Goal: Information Seeking & Learning: Learn about a topic

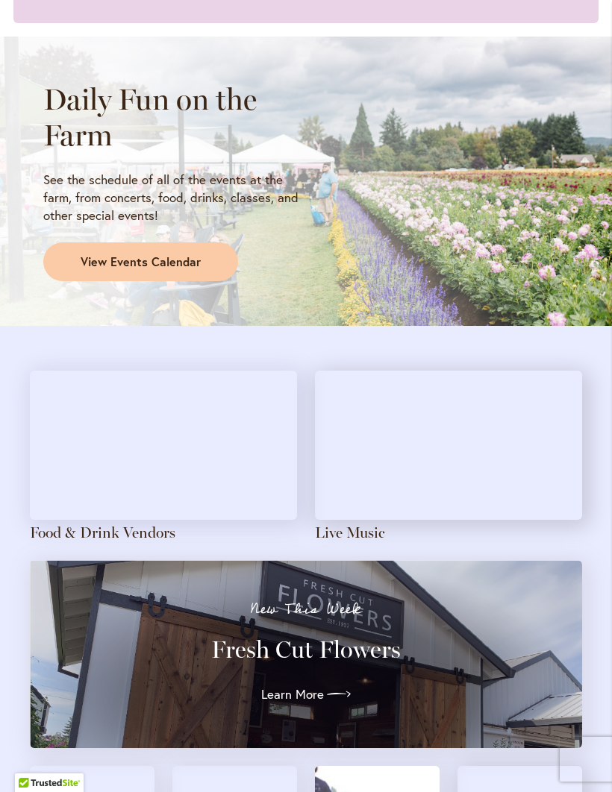
scroll to position [1152, 0]
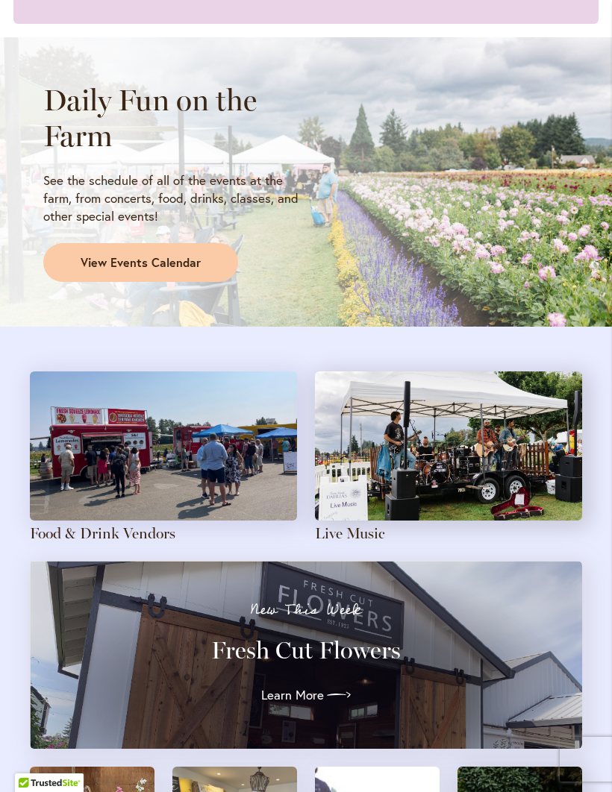
click at [107, 476] on img at bounding box center [163, 446] width 267 height 149
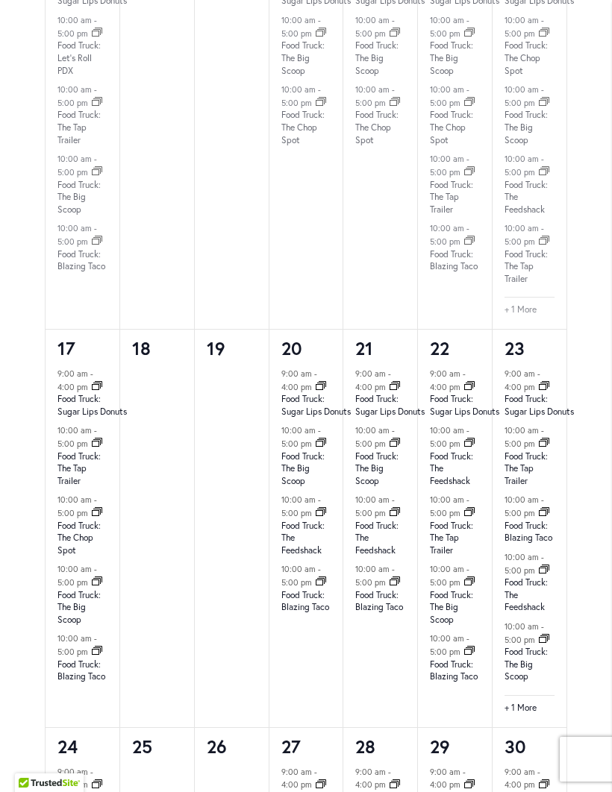
scroll to position [1756, 0]
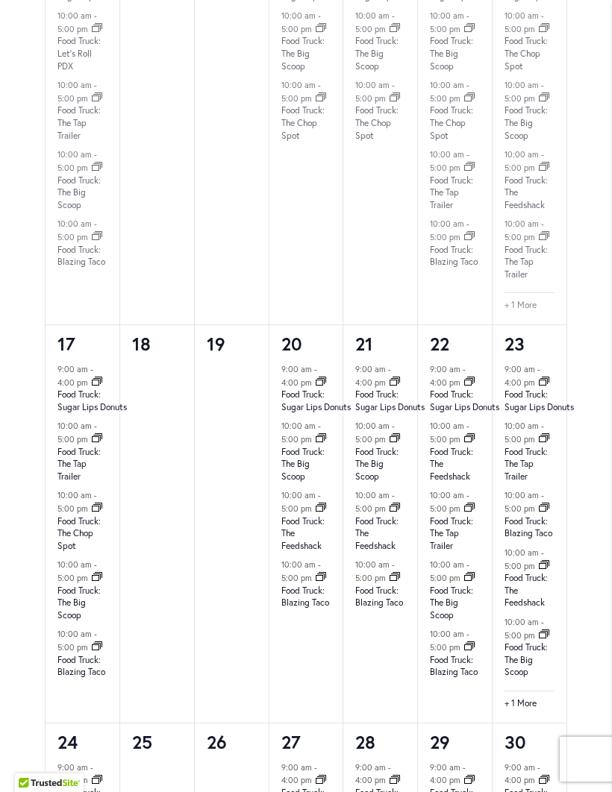
click at [81, 527] on link "Food Truck: The Chop Spot" at bounding box center [78, 534] width 43 height 37
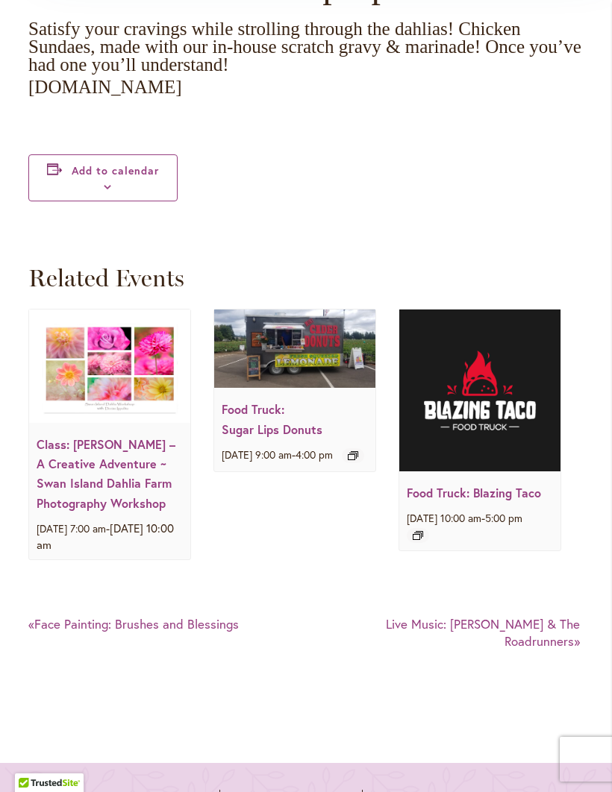
scroll to position [1854, 0]
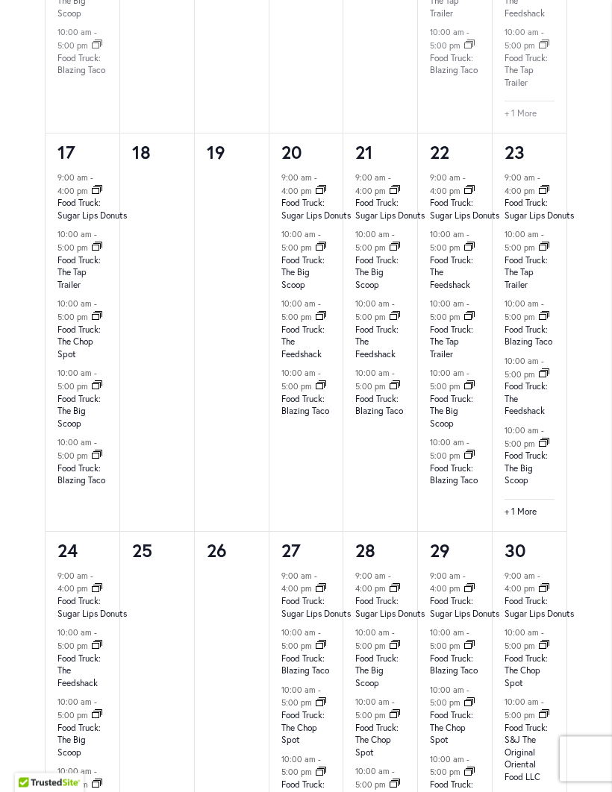
scroll to position [1947, 0]
click at [69, 277] on link "Food Truck: The Tap Trailer" at bounding box center [78, 272] width 43 height 37
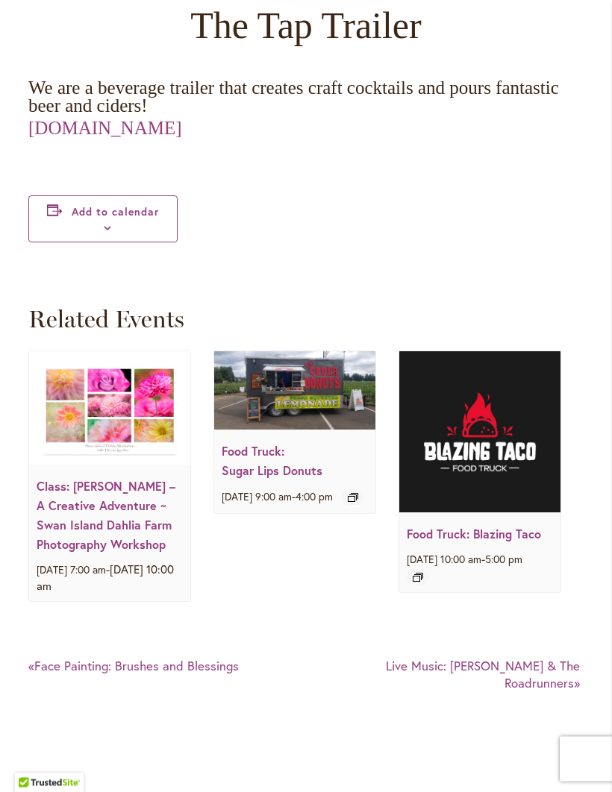
scroll to position [1700, 0]
click at [493, 439] on img at bounding box center [479, 431] width 161 height 161
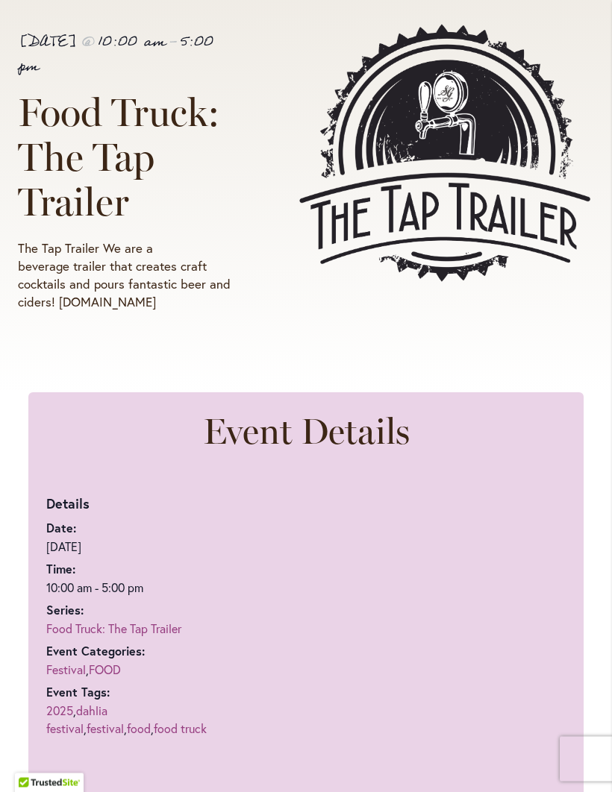
scroll to position [265, 0]
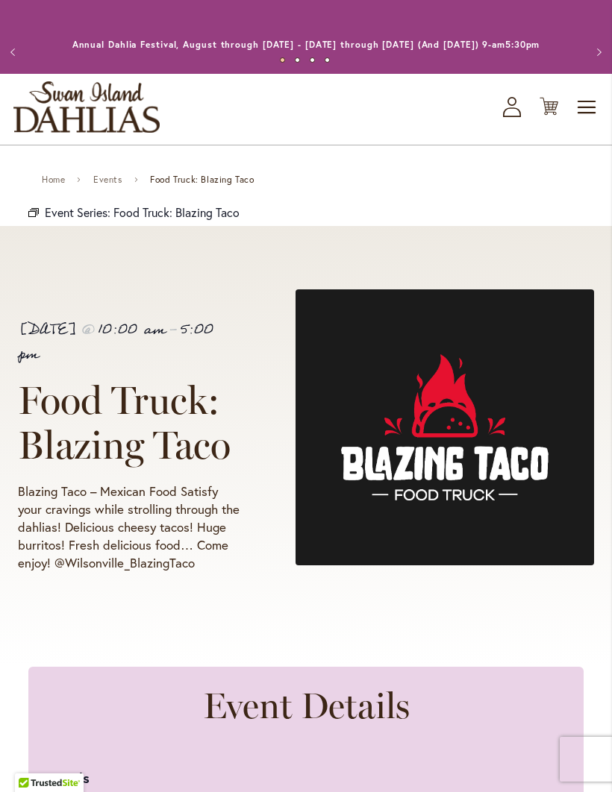
click at [62, 220] on span "Event Series:" at bounding box center [78, 212] width 66 height 16
click at [81, 220] on span "Event Series:" at bounding box center [78, 212] width 66 height 16
click at [140, 220] on span "Food Truck: Blazing Taco" at bounding box center [176, 212] width 126 height 16
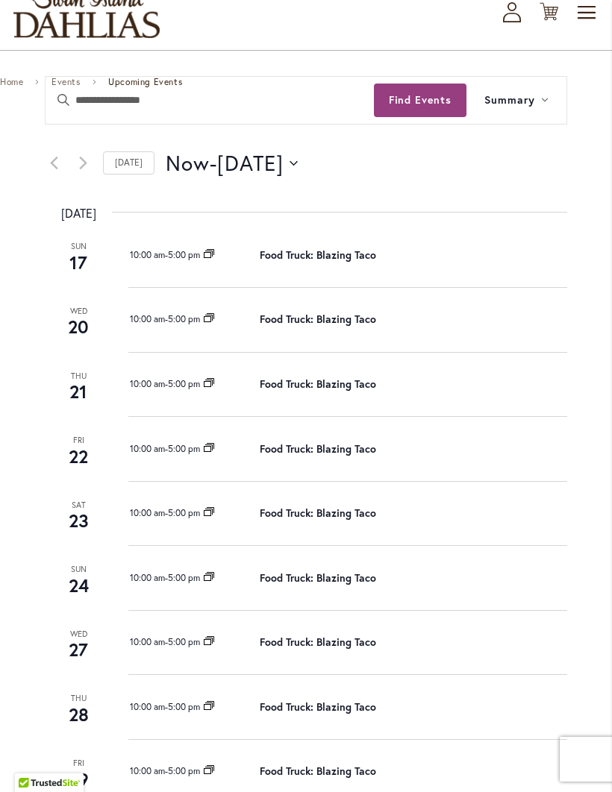
scroll to position [102, 0]
